Goal: Navigation & Orientation: Understand site structure

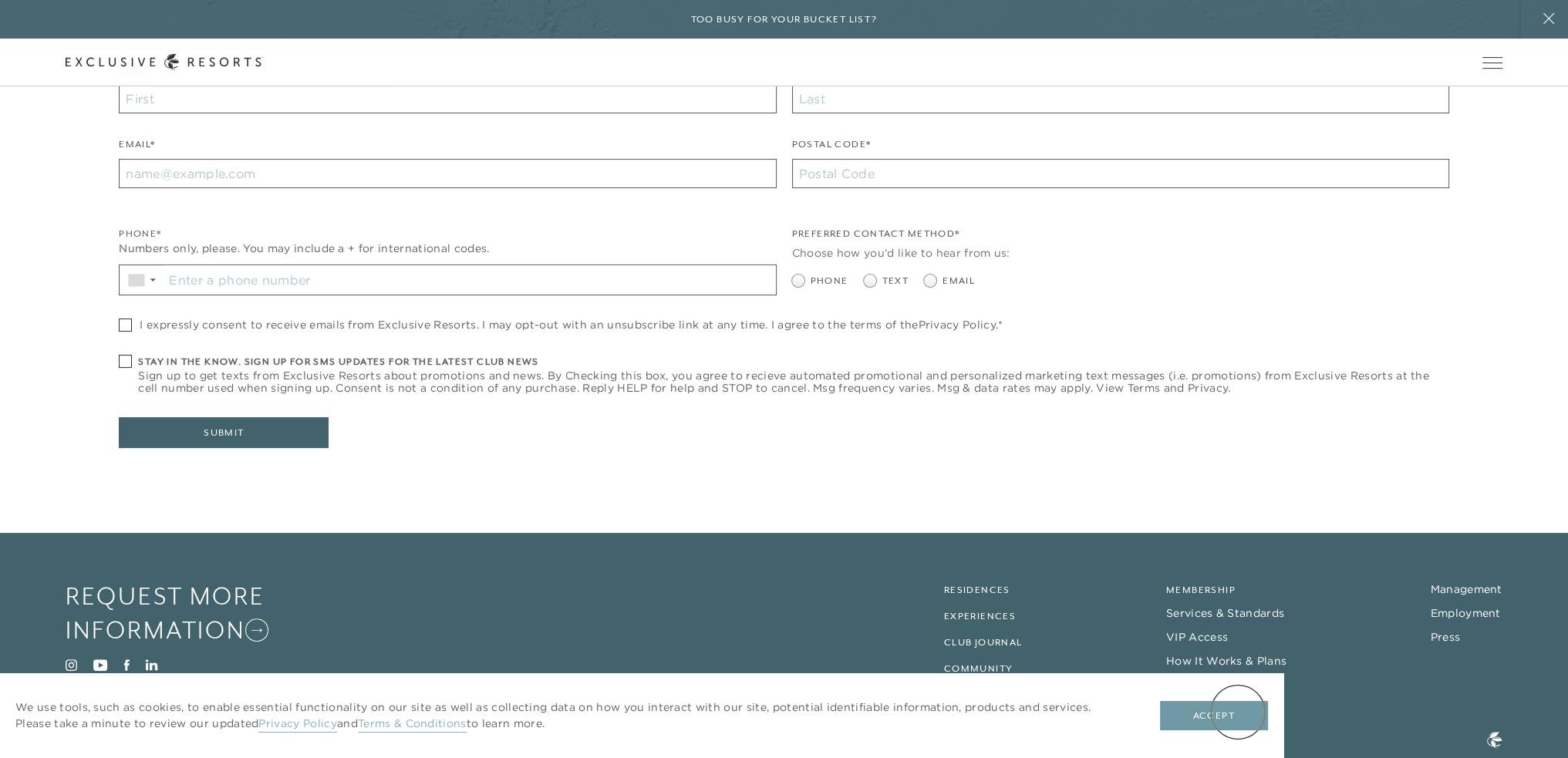
click at [1238, 712] on button "Accept" at bounding box center [1214, 716] width 108 height 29
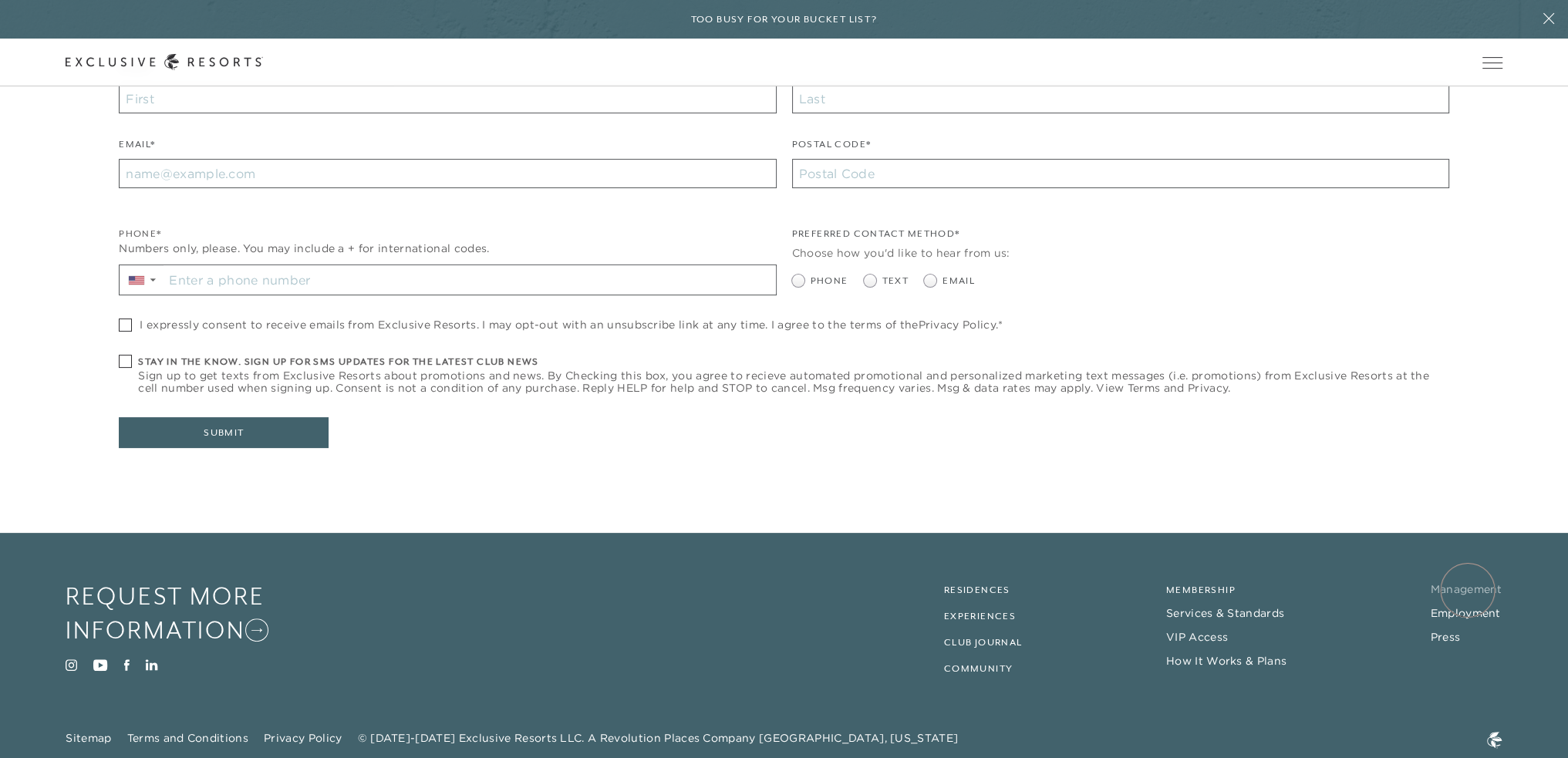
click at [1468, 590] on link "Management" at bounding box center [1467, 589] width 72 height 14
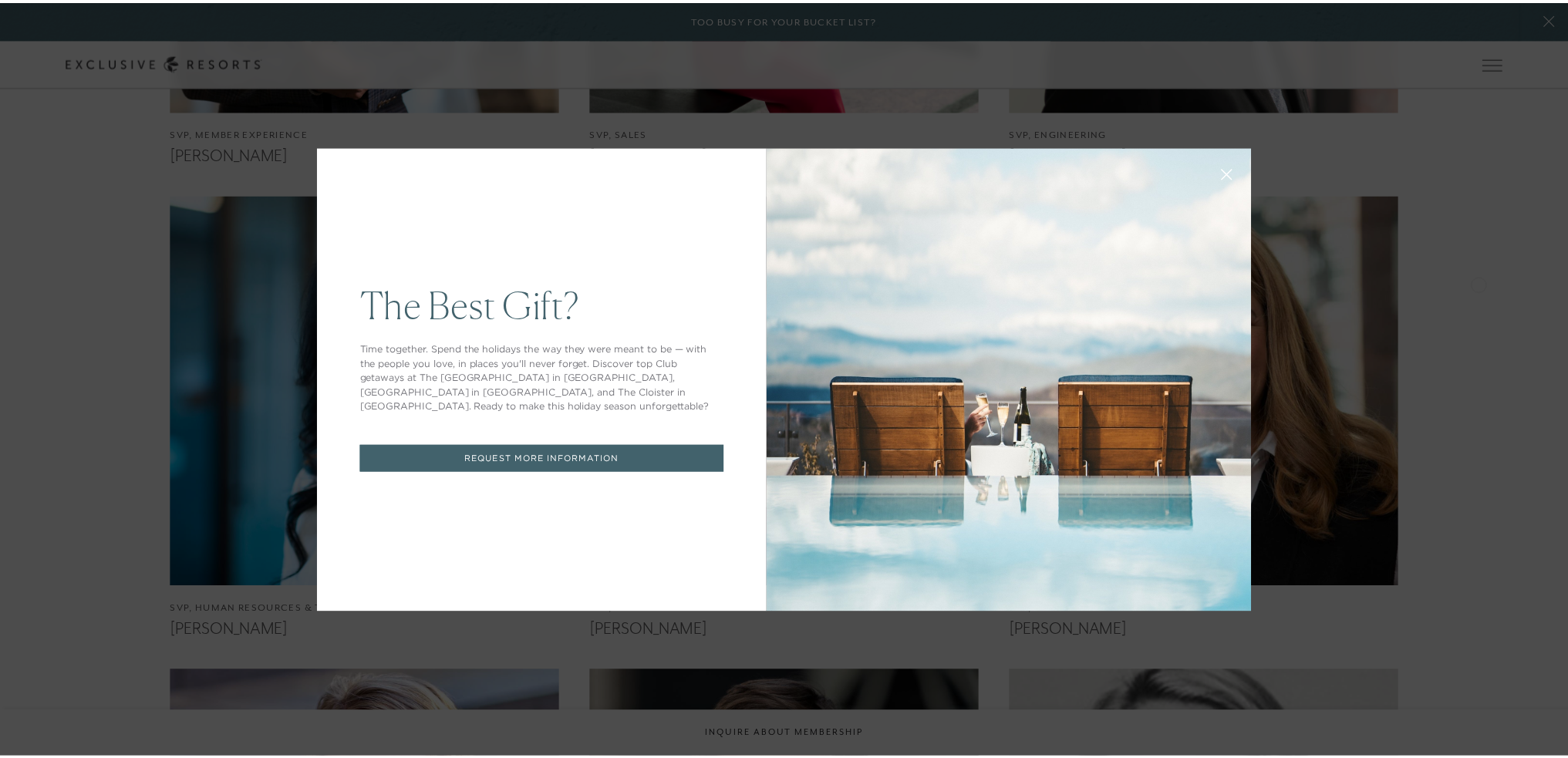
click at [1231, 178] on icon at bounding box center [1236, 175] width 12 height 12
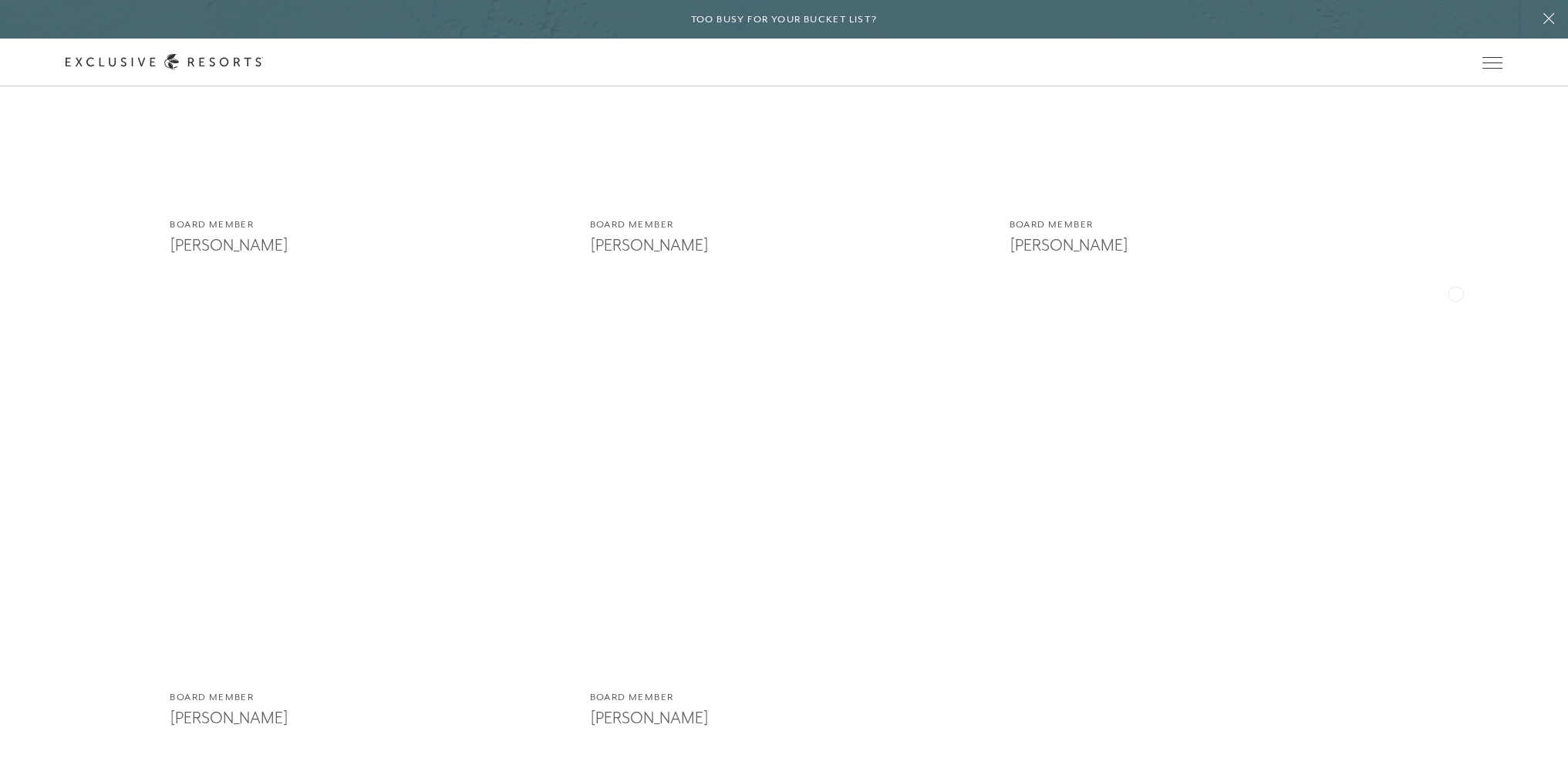
scroll to position [4227, 0]
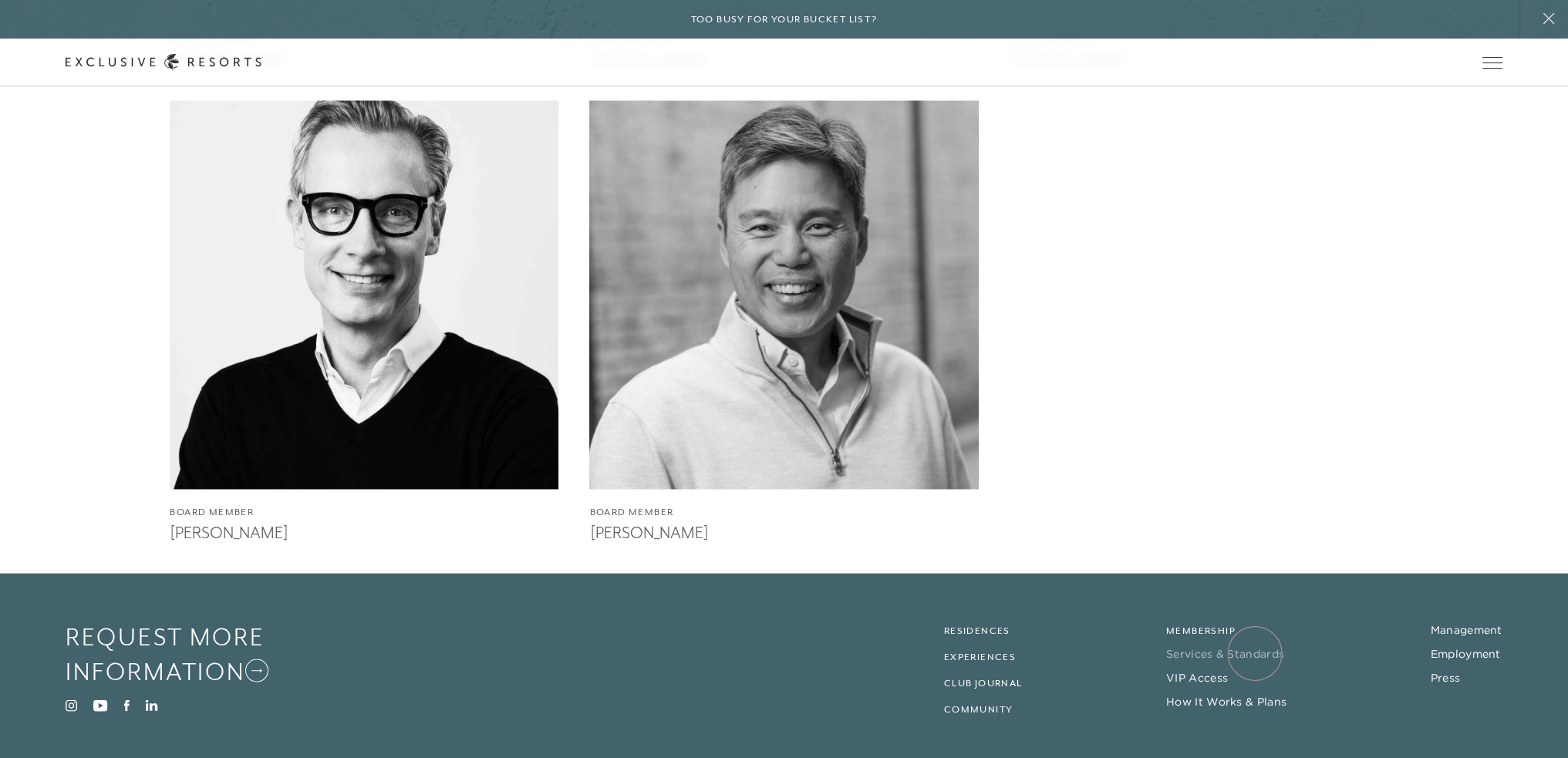
click at [1255, 654] on link "Services & Standards" at bounding box center [1225, 654] width 118 height 14
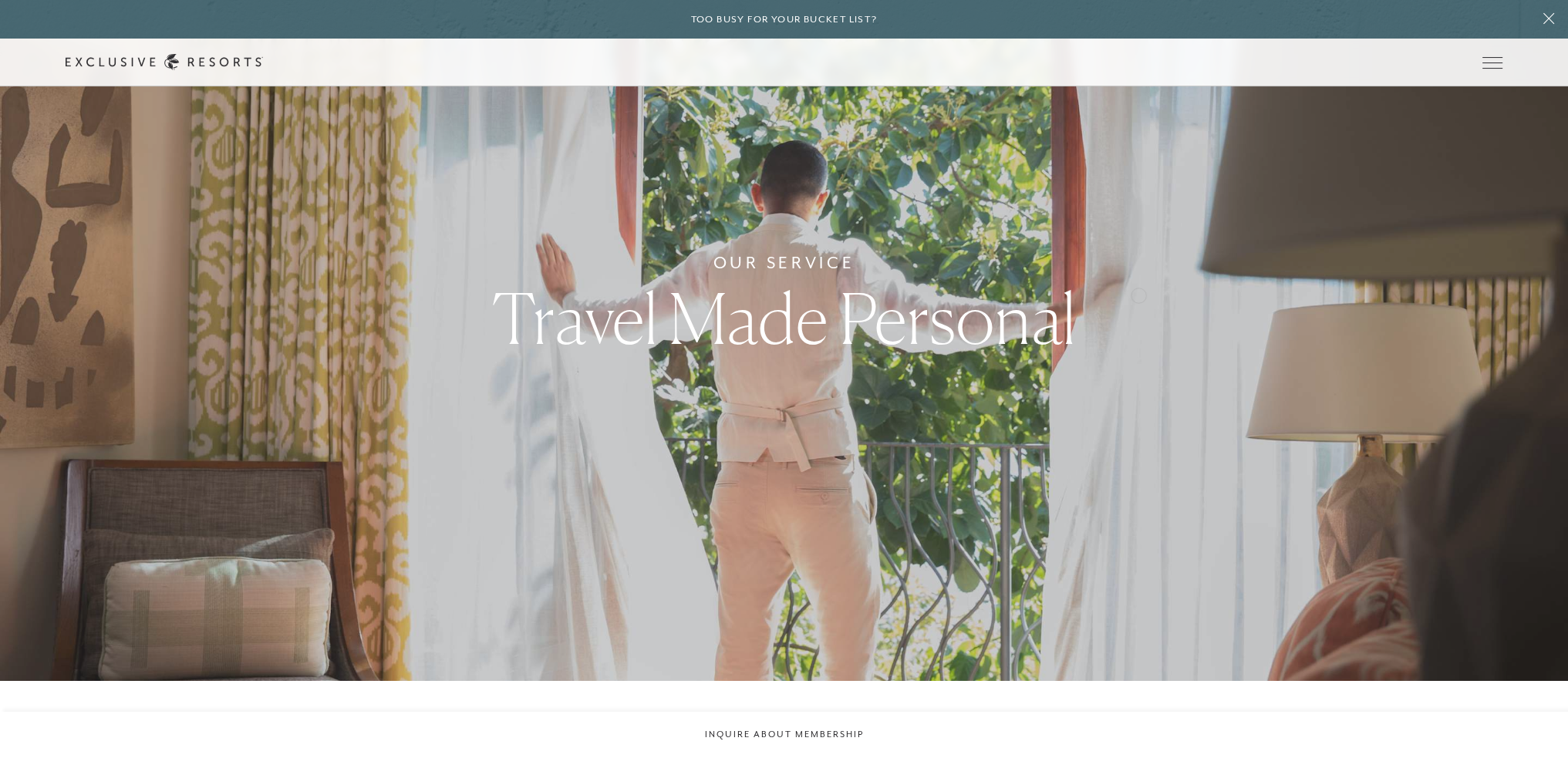
scroll to position [154, 0]
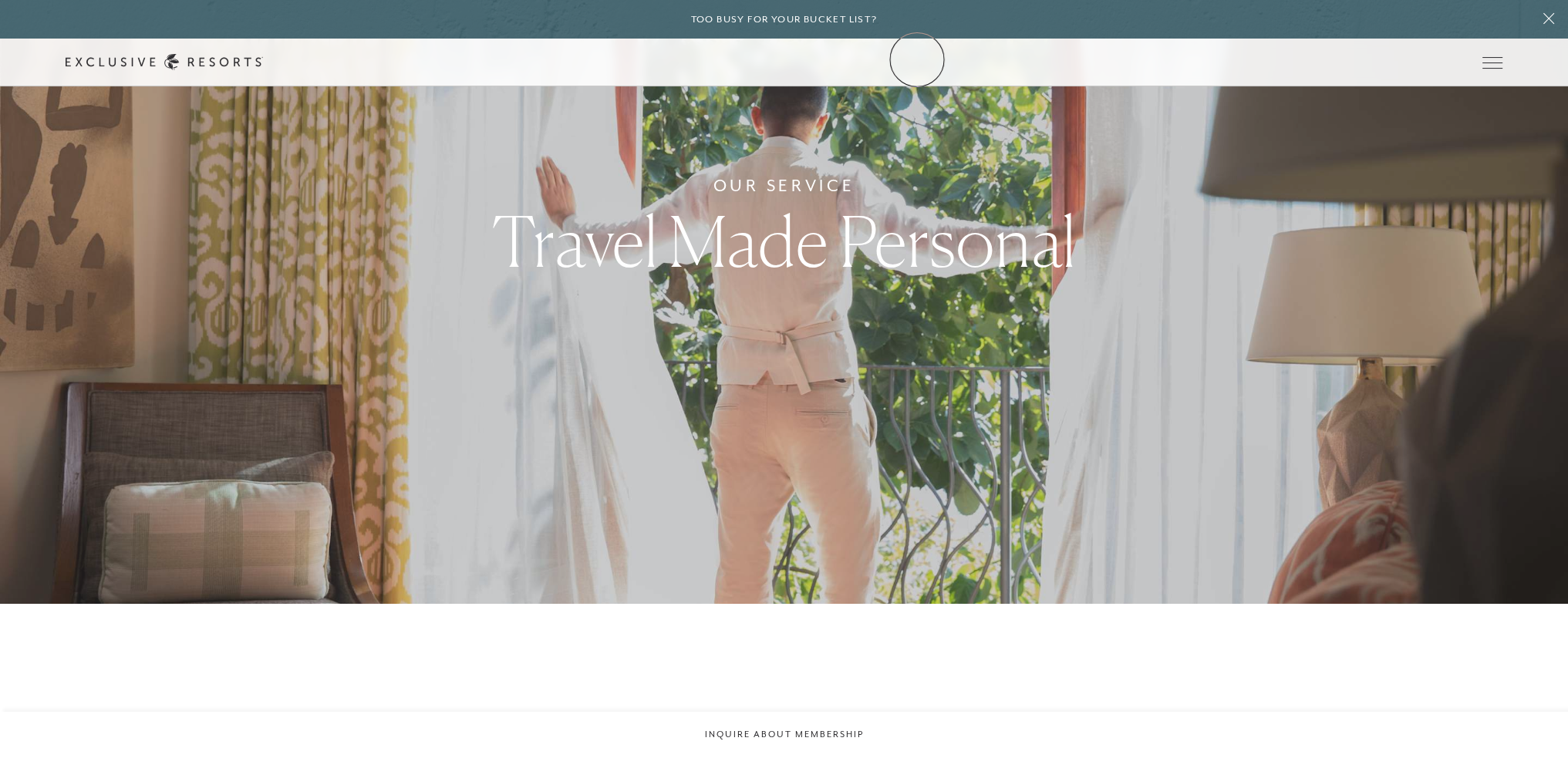
click at [0, 0] on link "Community" at bounding box center [0, 0] width 0 height 0
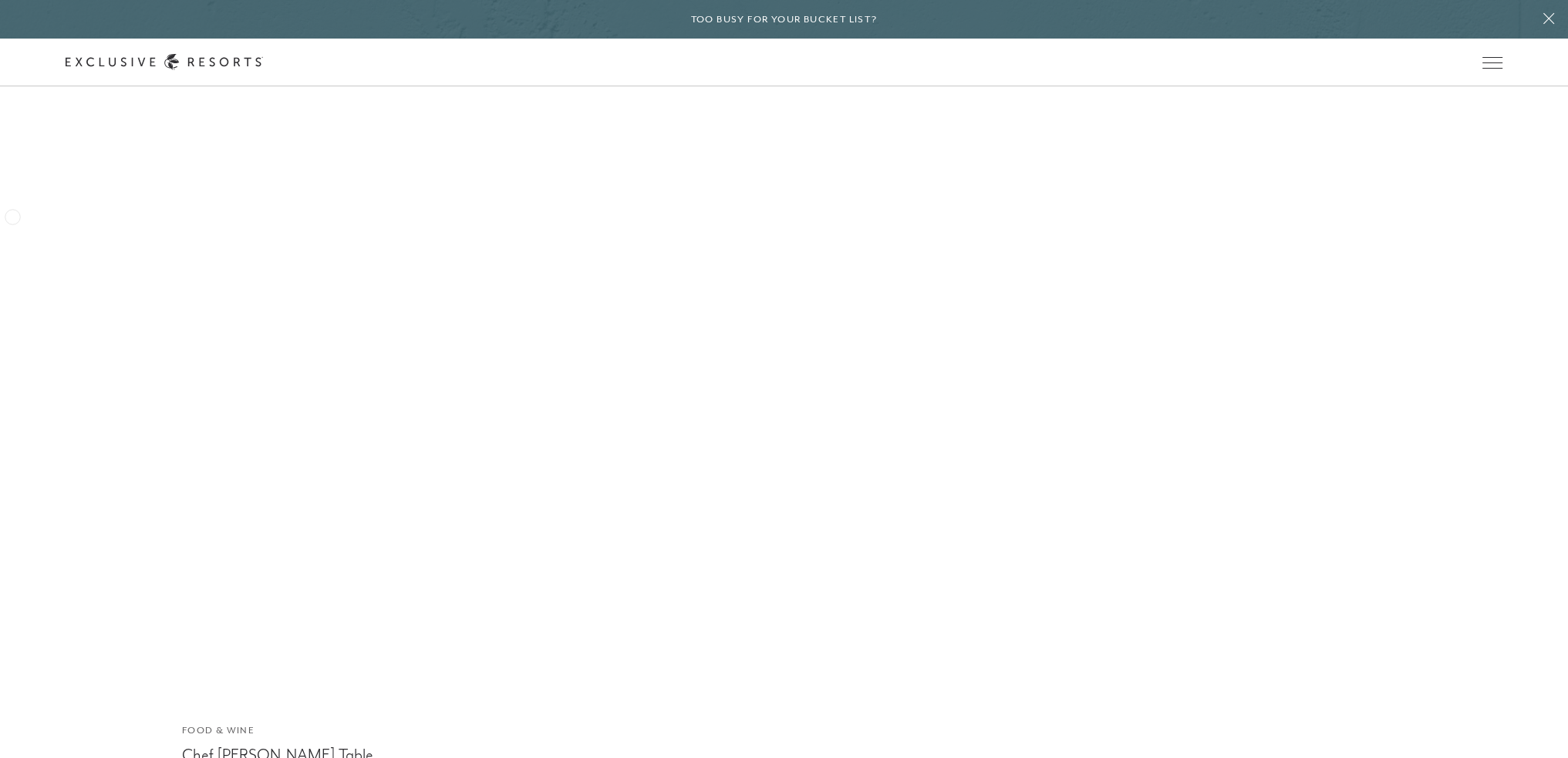
scroll to position [7262, 0]
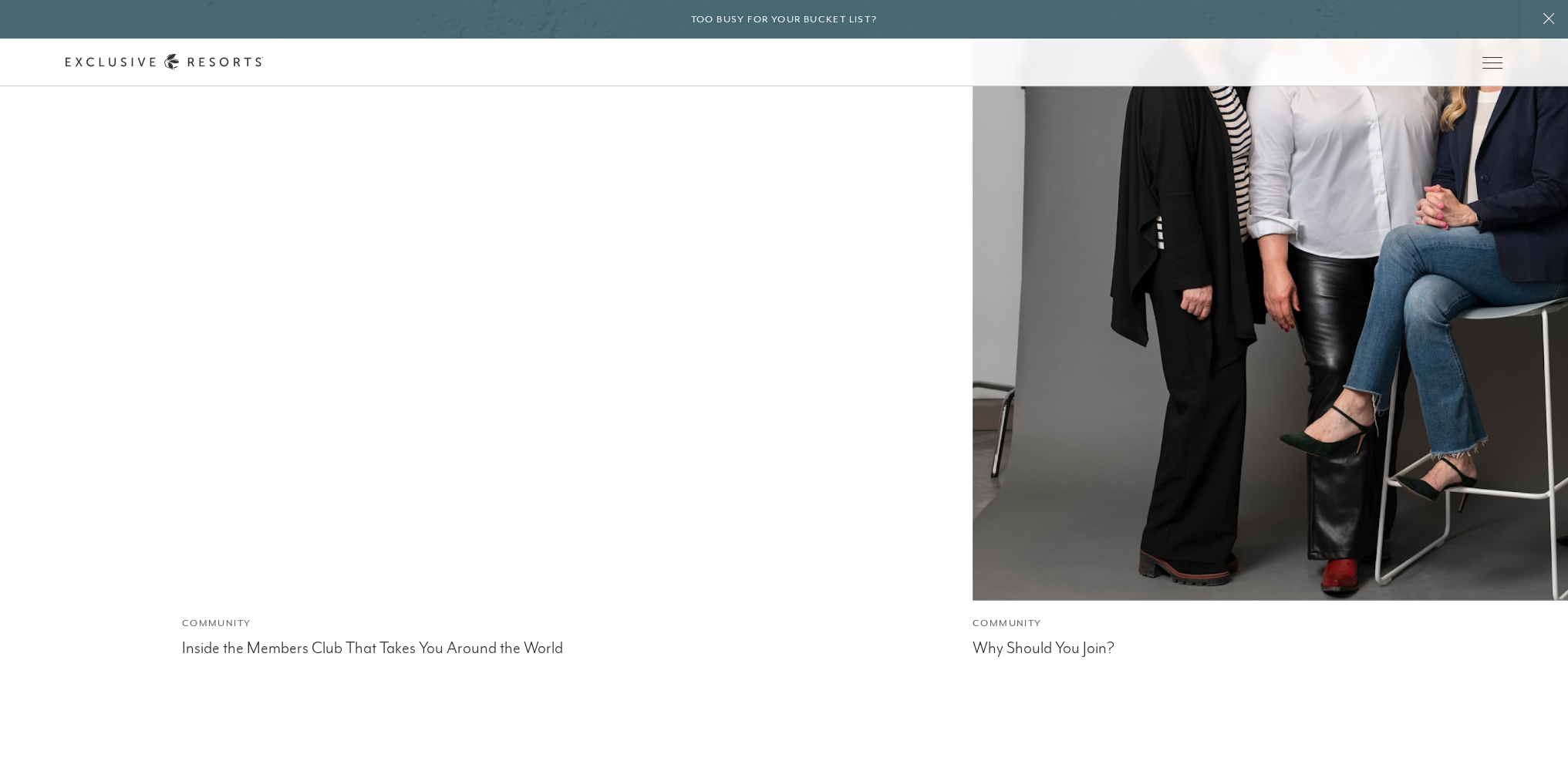
scroll to position [5180, 0]
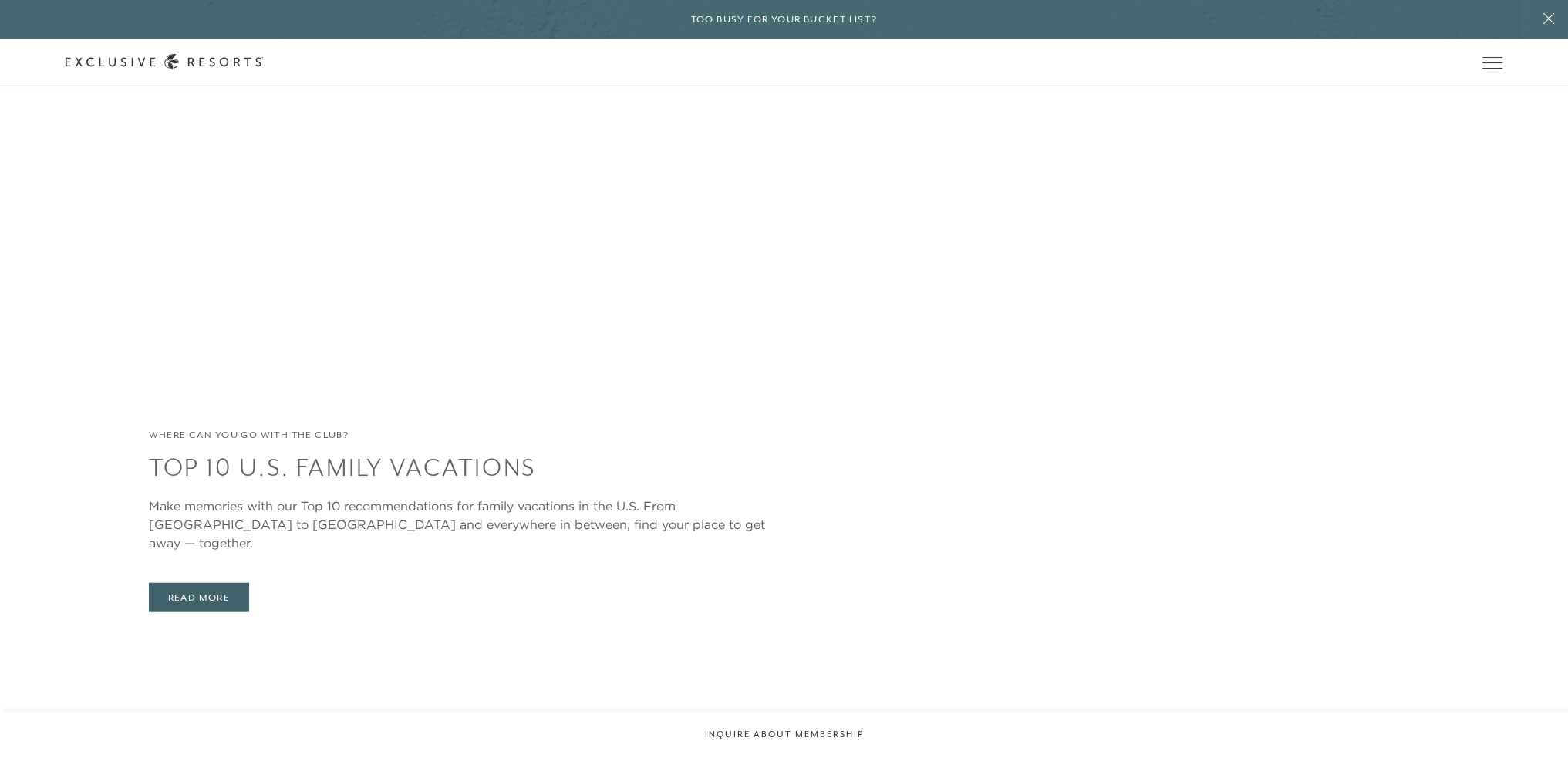
scroll to position [4782, 0]
